Goal: Information Seeking & Learning: Learn about a topic

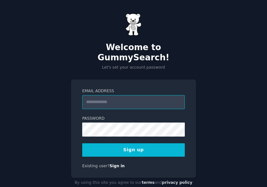
type input "**********"
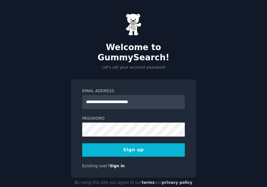
click at [147, 143] on button "Sign up" at bounding box center [133, 149] width 103 height 13
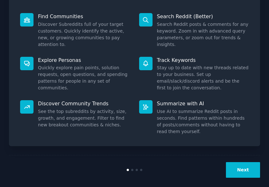
scroll to position [82, 0]
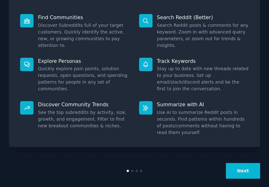
click at [267, 172] on div "Welcome! Intro to GummySearch Welcome! I built GummySearch because Reddit is a …" at bounding box center [134, 56] width 269 height 276
click at [248, 165] on button "Next" at bounding box center [243, 171] width 34 height 16
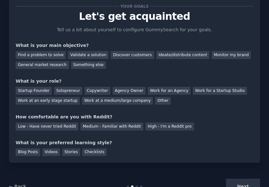
scroll to position [9, 0]
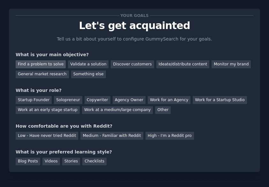
click at [53, 67] on div "Find a problem to solve" at bounding box center [41, 64] width 50 height 8
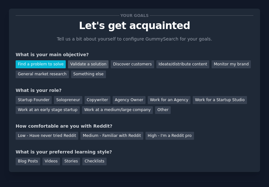
click at [90, 64] on div "Validate a solution" at bounding box center [88, 64] width 40 height 8
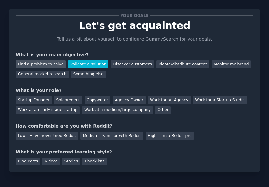
click at [58, 62] on div "Find a problem to solve" at bounding box center [41, 64] width 50 height 8
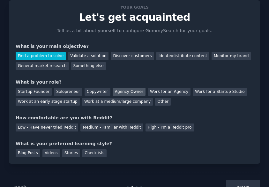
scroll to position [22, 0]
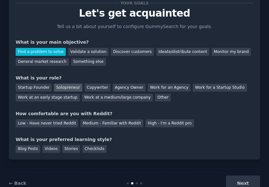
click at [73, 88] on div "Solopreneur" at bounding box center [68, 88] width 28 height 8
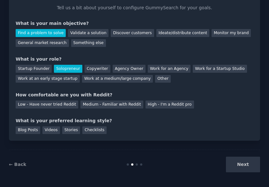
scroll to position [0, 0]
click at [49, 102] on div "Low - Have never tried Reddit" at bounding box center [47, 104] width 62 height 8
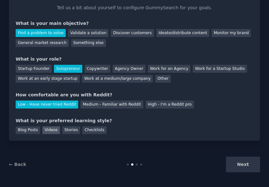
click at [53, 130] on div "Videos" at bounding box center [51, 130] width 18 height 8
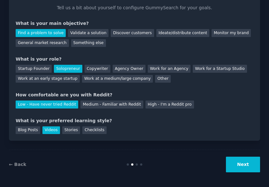
click at [246, 167] on button "Next" at bounding box center [243, 165] width 34 height 16
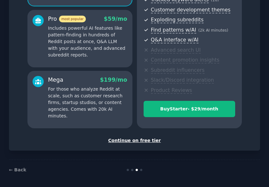
scroll to position [108, 0]
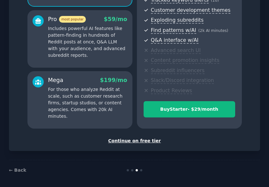
click at [146, 138] on div "Continue on free tier" at bounding box center [135, 140] width 238 height 7
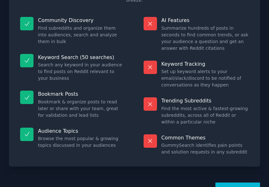
scroll to position [82, 0]
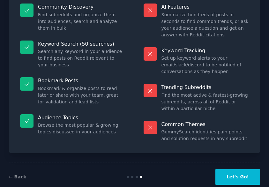
click at [246, 173] on div "← Back Let's Go!" at bounding box center [134, 176] width 251 height 29
click at [246, 169] on button "Let's Go!" at bounding box center [237, 177] width 45 height 16
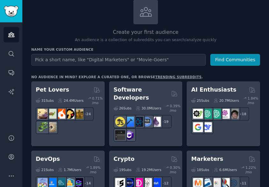
scroll to position [42, 0]
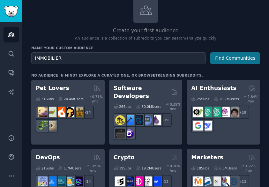
type input "IMMOBILIER"
click at [241, 53] on button "Find Communities" at bounding box center [235, 58] width 50 height 12
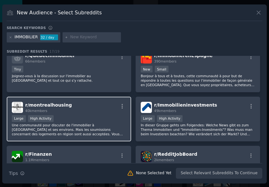
scroll to position [164, 0]
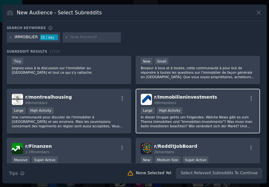
click at [229, 116] on p "In dieser Gruppe gehts um Folgendes: Welche News gibt es zum Thema Immobilien u…" at bounding box center [198, 121] width 114 height 13
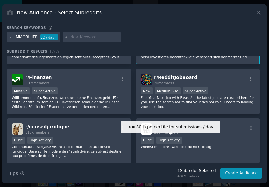
scroll to position [233, 0]
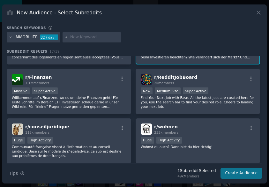
click at [247, 173] on button "Create Audience" at bounding box center [241, 173] width 42 height 11
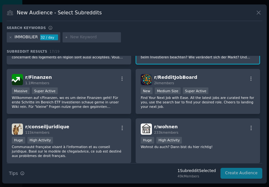
scroll to position [0, 0]
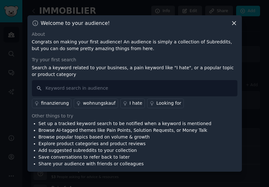
click at [59, 104] on div "finanzierung" at bounding box center [55, 103] width 28 height 7
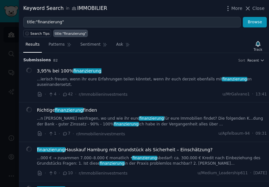
click at [16, 74] on div at bounding box center [134, 93] width 269 height 187
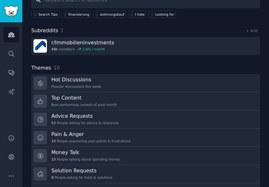
scroll to position [55, 0]
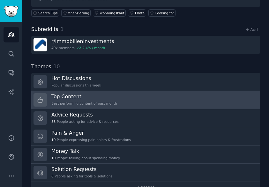
click at [98, 98] on h3 "Top Content" at bounding box center [84, 96] width 66 height 7
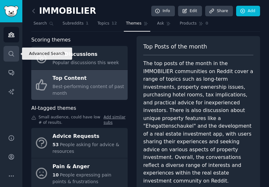
click at [15, 55] on link "Search" at bounding box center [12, 54] width 16 height 16
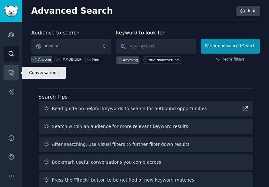
click at [5, 70] on link "Conversations" at bounding box center [12, 73] width 16 height 16
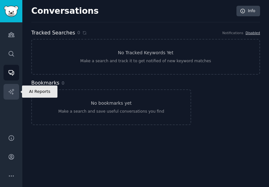
click at [8, 95] on link "AI Reports" at bounding box center [12, 92] width 16 height 16
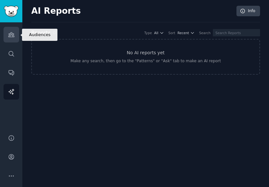
click at [13, 38] on link "Audiences" at bounding box center [12, 35] width 16 height 16
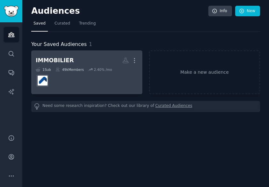
click at [112, 84] on div at bounding box center [87, 80] width 102 height 13
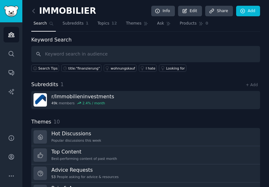
scroll to position [11, 0]
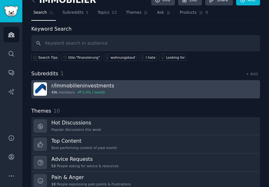
click at [69, 83] on h3 "r/ Immobilieninvestments" at bounding box center [82, 85] width 63 height 7
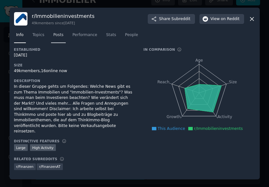
click at [55, 35] on span "Posts" at bounding box center [58, 35] width 10 height 6
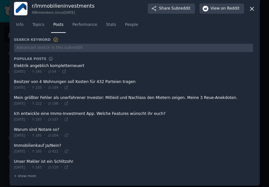
scroll to position [8, 0]
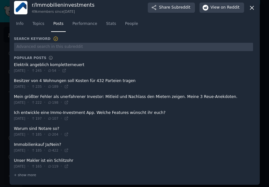
click at [70, 64] on span at bounding box center [133, 68] width 239 height 16
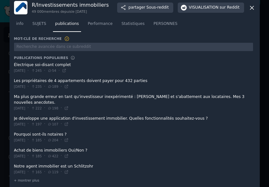
click at [105, 97] on span at bounding box center [133, 102] width 239 height 21
click at [105, 94] on span at bounding box center [133, 102] width 239 height 21
click at [22, 98] on span at bounding box center [133, 102] width 239 height 21
click at [22, 106] on span "Jeu 21/08/2025" at bounding box center [19, 108] width 11 height 4
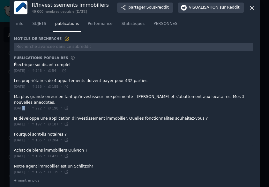
click at [22, 106] on span "Jeu 21/08/2025" at bounding box center [19, 108] width 11 height 4
click at [30, 98] on span at bounding box center [133, 102] width 239 height 21
click at [22, 22] on span "info" at bounding box center [19, 24] width 7 height 6
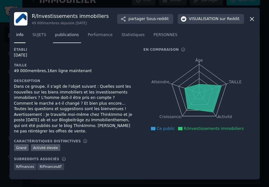
click at [75, 41] on link "publications" at bounding box center [67, 36] width 28 height 13
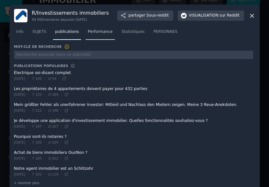
click at [102, 37] on link "Performance" at bounding box center [99, 33] width 29 height 13
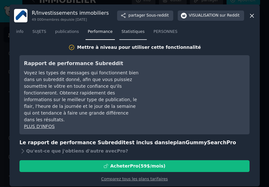
click at [136, 32] on span "Statistiques" at bounding box center [132, 32] width 23 height 6
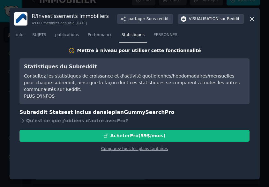
click at [254, 19] on icon at bounding box center [251, 19] width 7 height 7
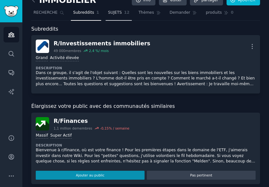
click at [123, 12] on link "SUJETS 12" at bounding box center [119, 14] width 26 height 13
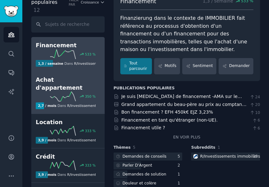
scroll to position [47, 0]
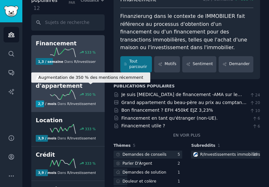
click at [88, 92] on div "350 %" at bounding box center [90, 94] width 11 height 4
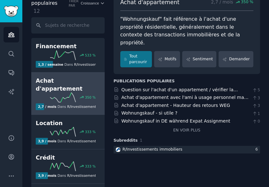
scroll to position [47, 0]
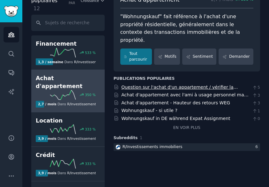
click at [157, 84] on link "Question sur l'achat d'un appartement / vérifier la relation de propriété" at bounding box center [179, 90] width 116 height 12
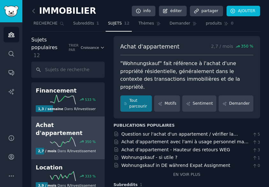
scroll to position [0, 0]
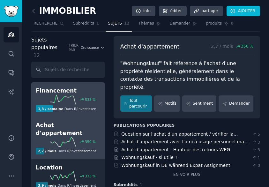
click at [74, 95] on icon at bounding box center [63, 100] width 26 height 10
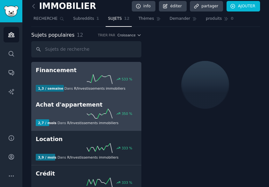
scroll to position [7, 0]
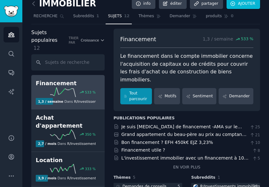
click at [130, 88] on link "Tout parcourir" at bounding box center [136, 96] width 32 height 16
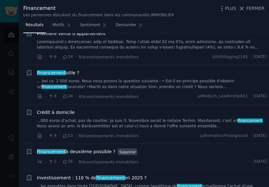
scroll to position [169, 0]
